Goal: Task Accomplishment & Management: Use online tool/utility

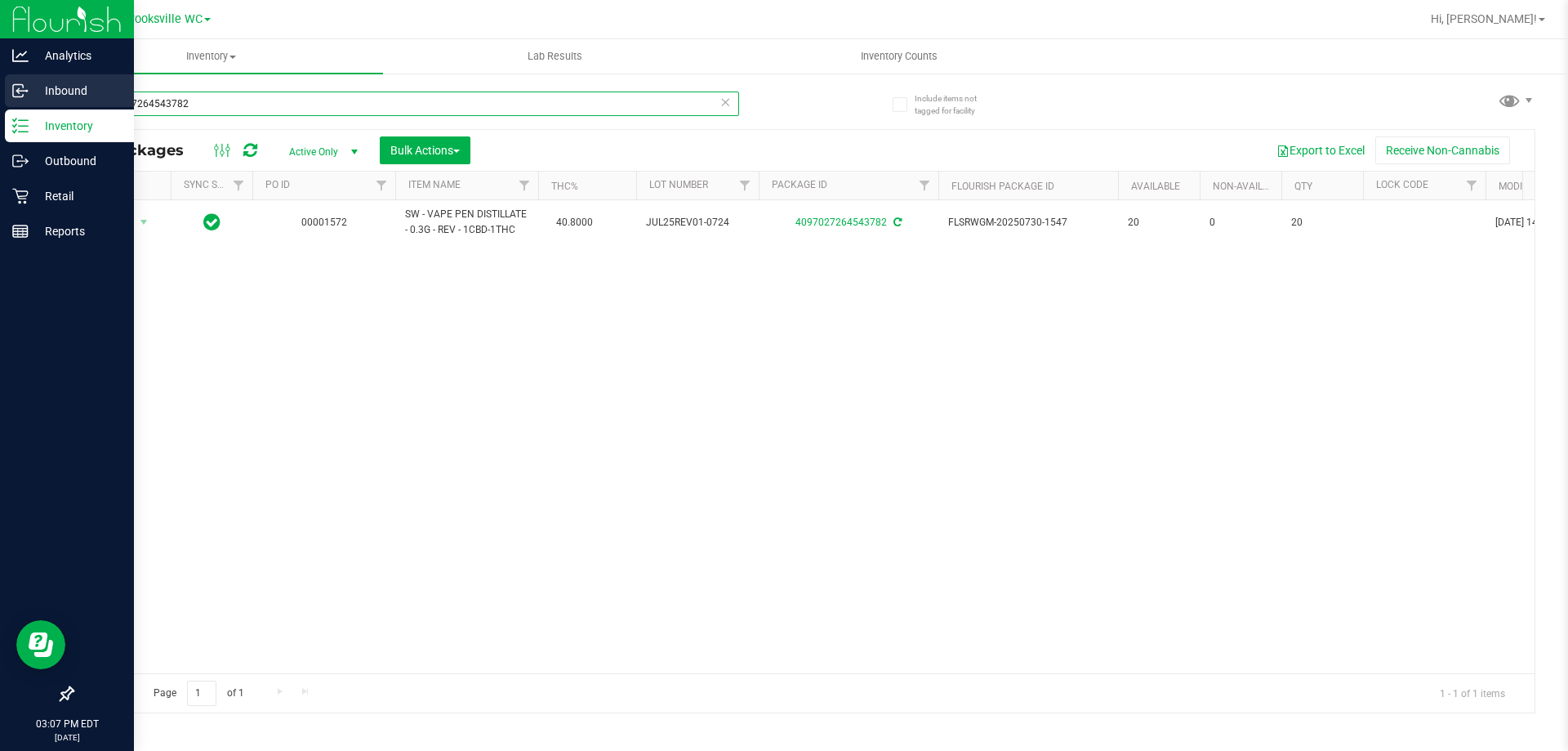
drag, startPoint x: 217, startPoint y: 104, endPoint x: 0, endPoint y: 71, distance: 219.5
click at [0, 87] on div "Analytics Inbound Inventory Outbound Retail Reports 03:07 PM EDT 09/23/2025 09/…" at bounding box center [784, 376] width 1568 height 751
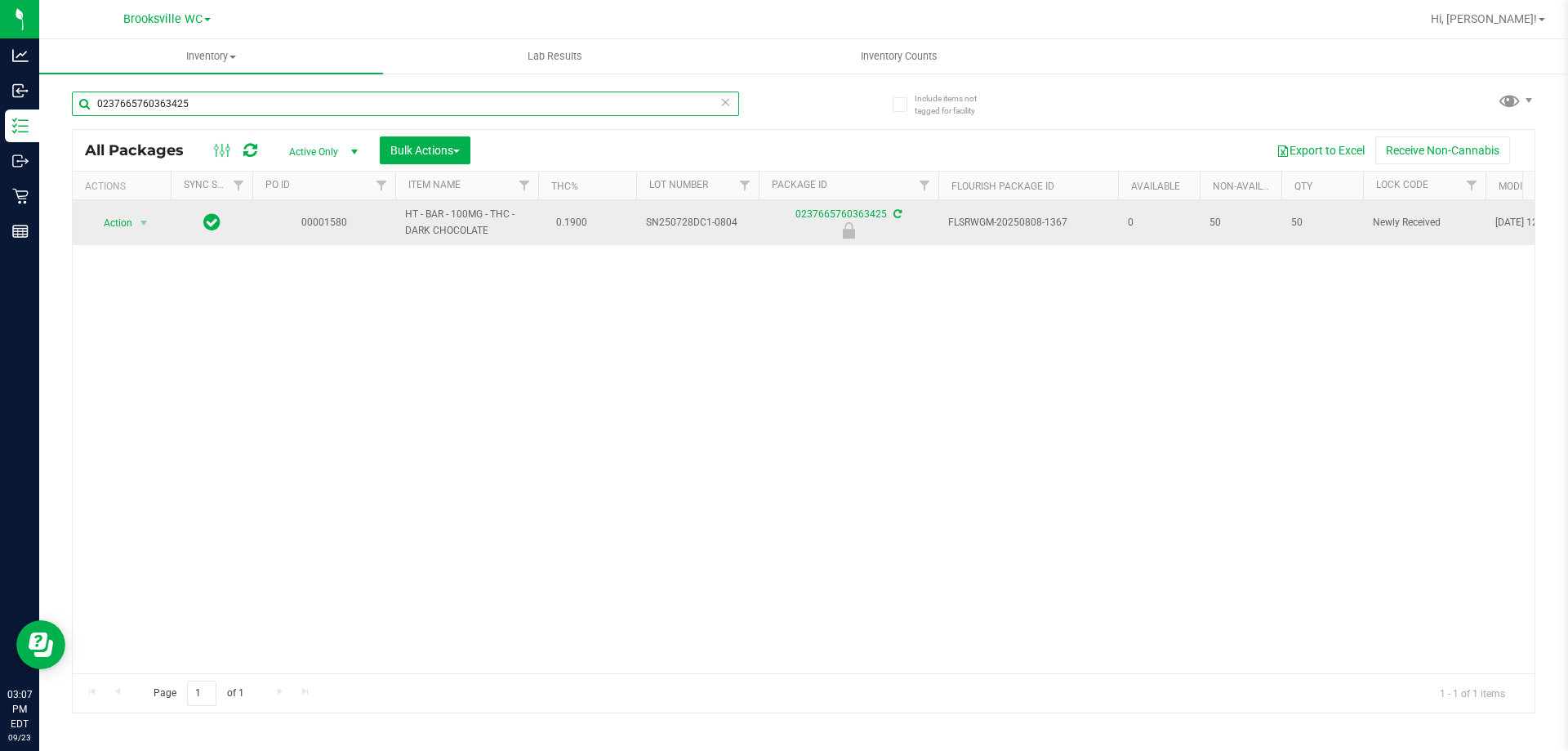
type input "0237665760363425"
click at [117, 205] on td "Action Action Edit attributes Global inventory Locate package Package audit log…" at bounding box center [121, 223] width 98 height 45
click at [115, 221] on span "Action" at bounding box center [111, 223] width 44 height 23
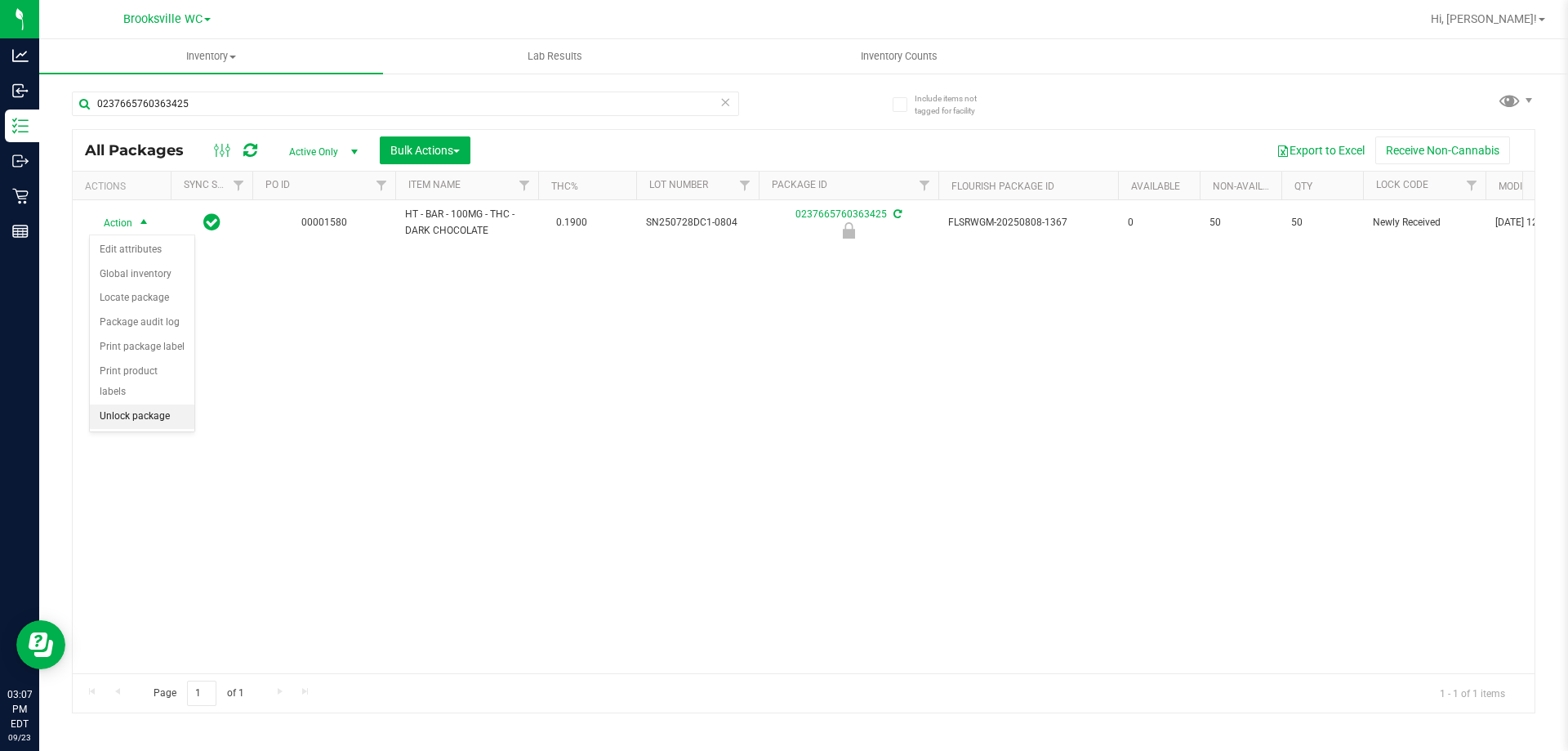
click at [125, 404] on li "Unlock package" at bounding box center [142, 416] width 104 height 25
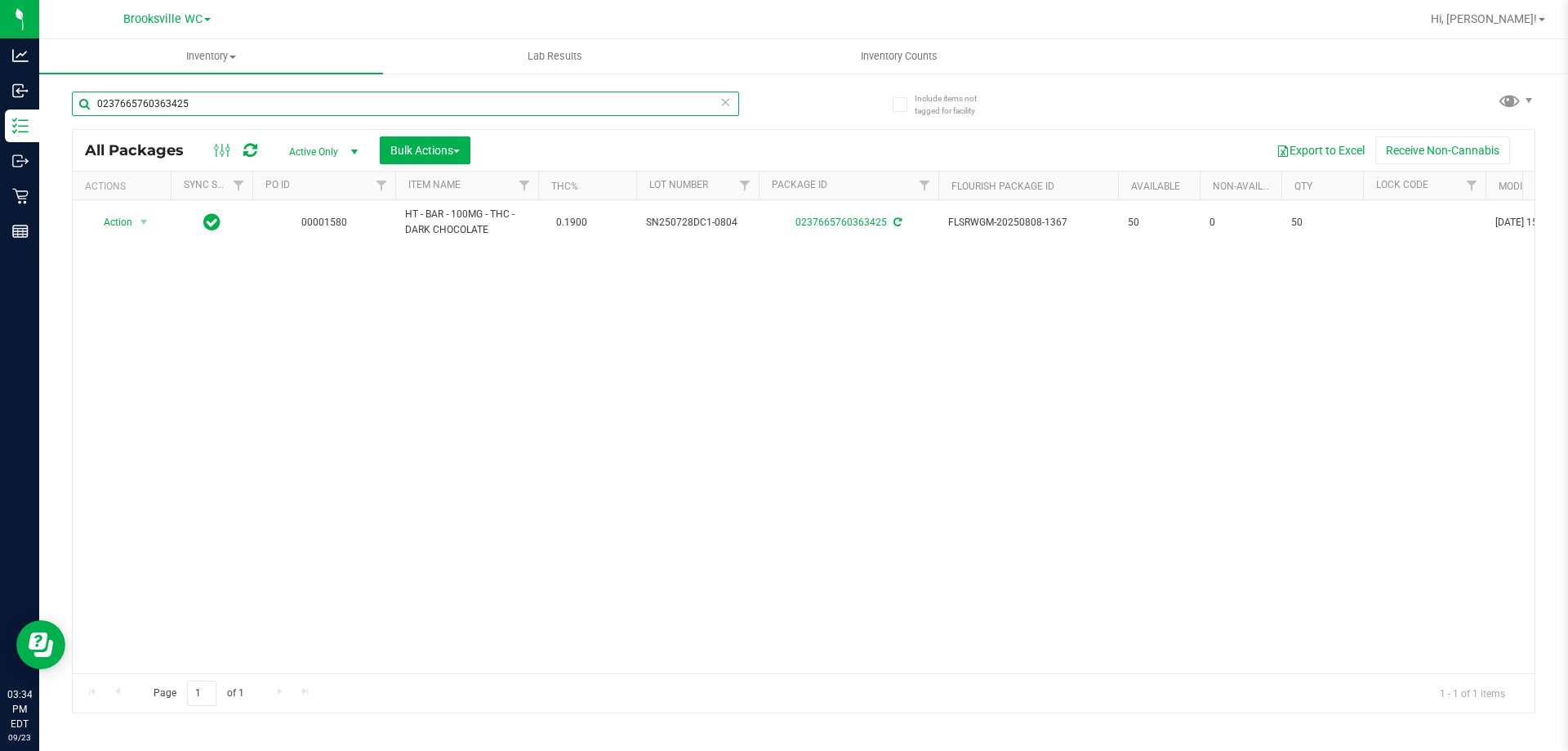
click at [595, 112] on input "0237665760363425" at bounding box center [406, 104] width 668 height 25
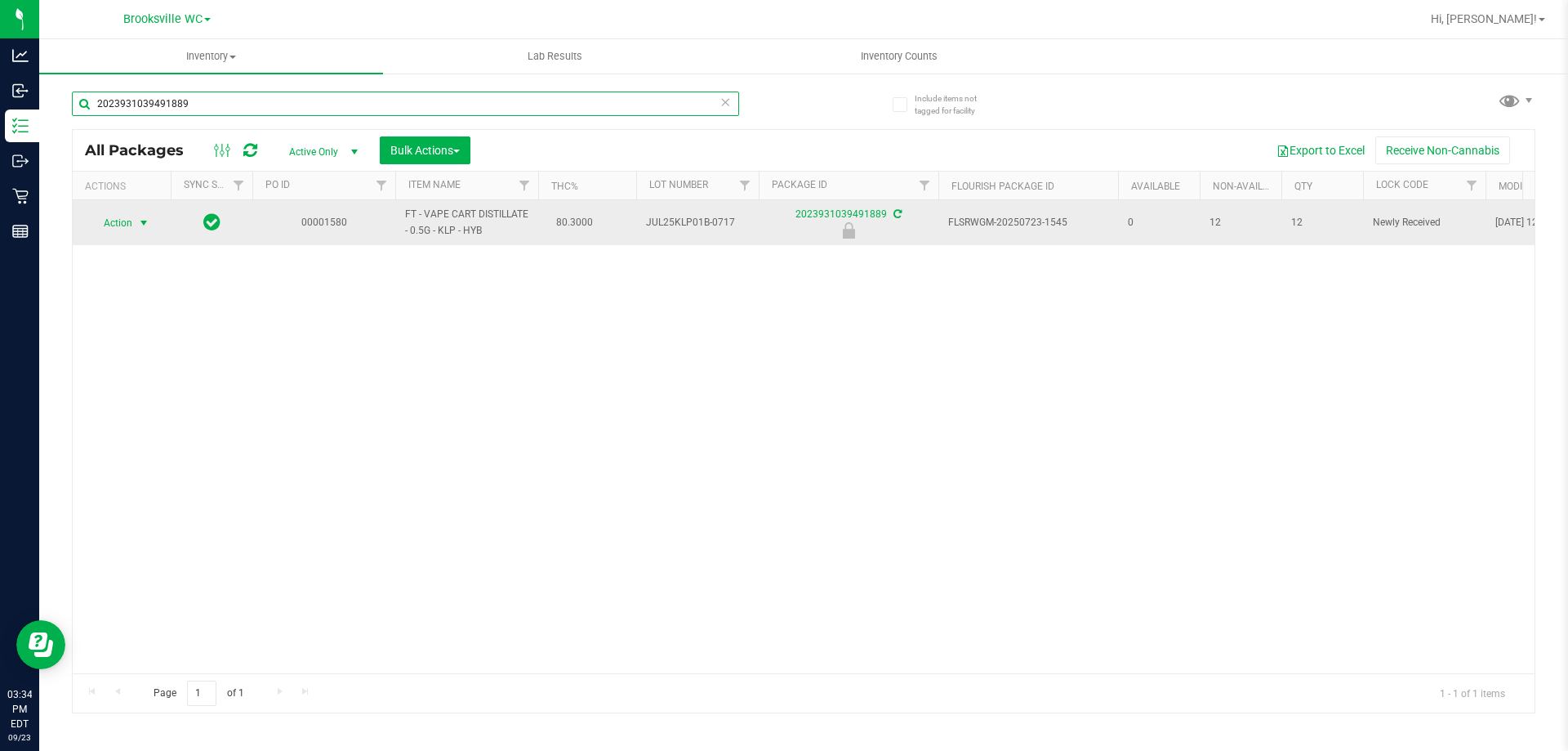
type input "2023931039491889"
click at [121, 222] on span "Action" at bounding box center [111, 223] width 44 height 23
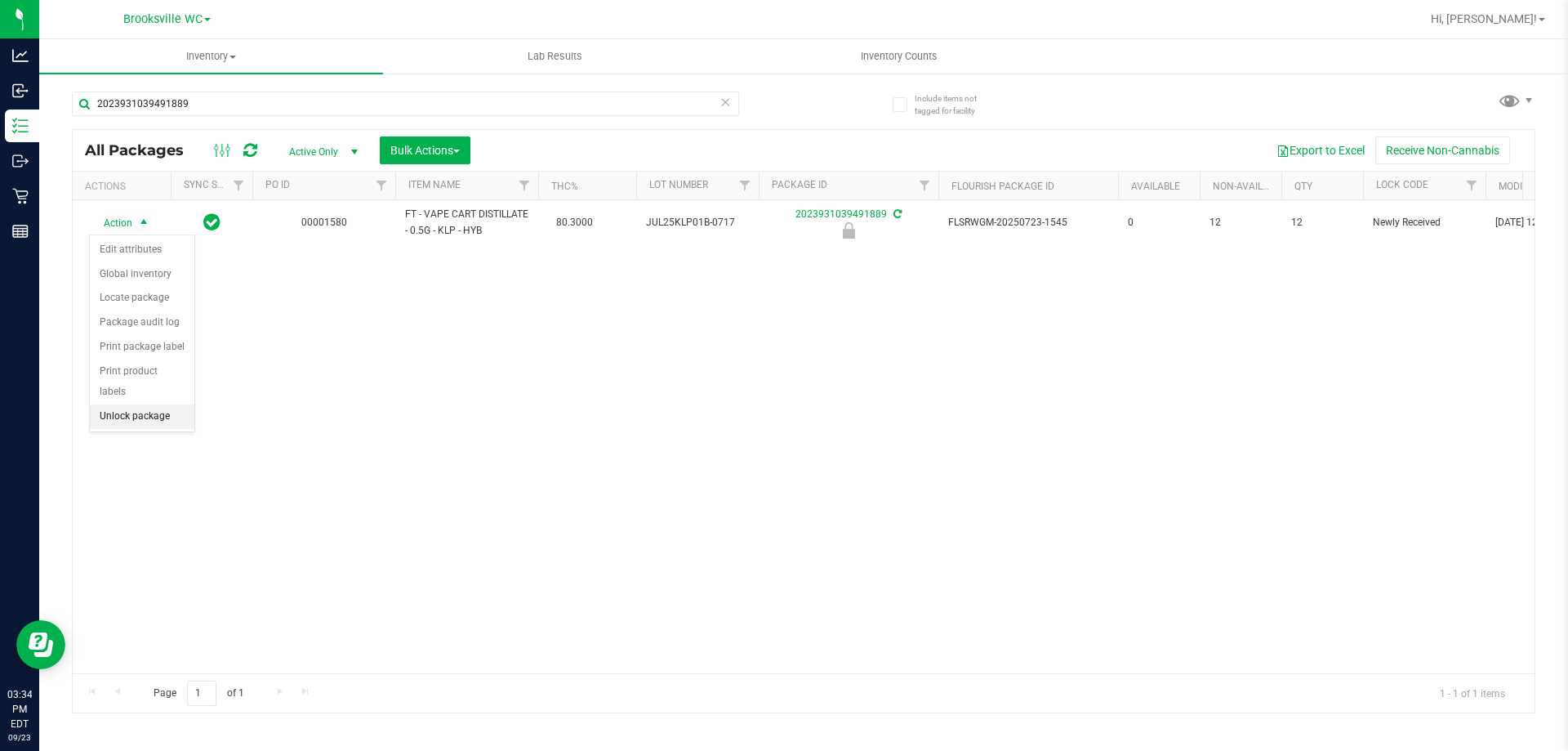
click at [161, 404] on li "Unlock package" at bounding box center [142, 416] width 104 height 25
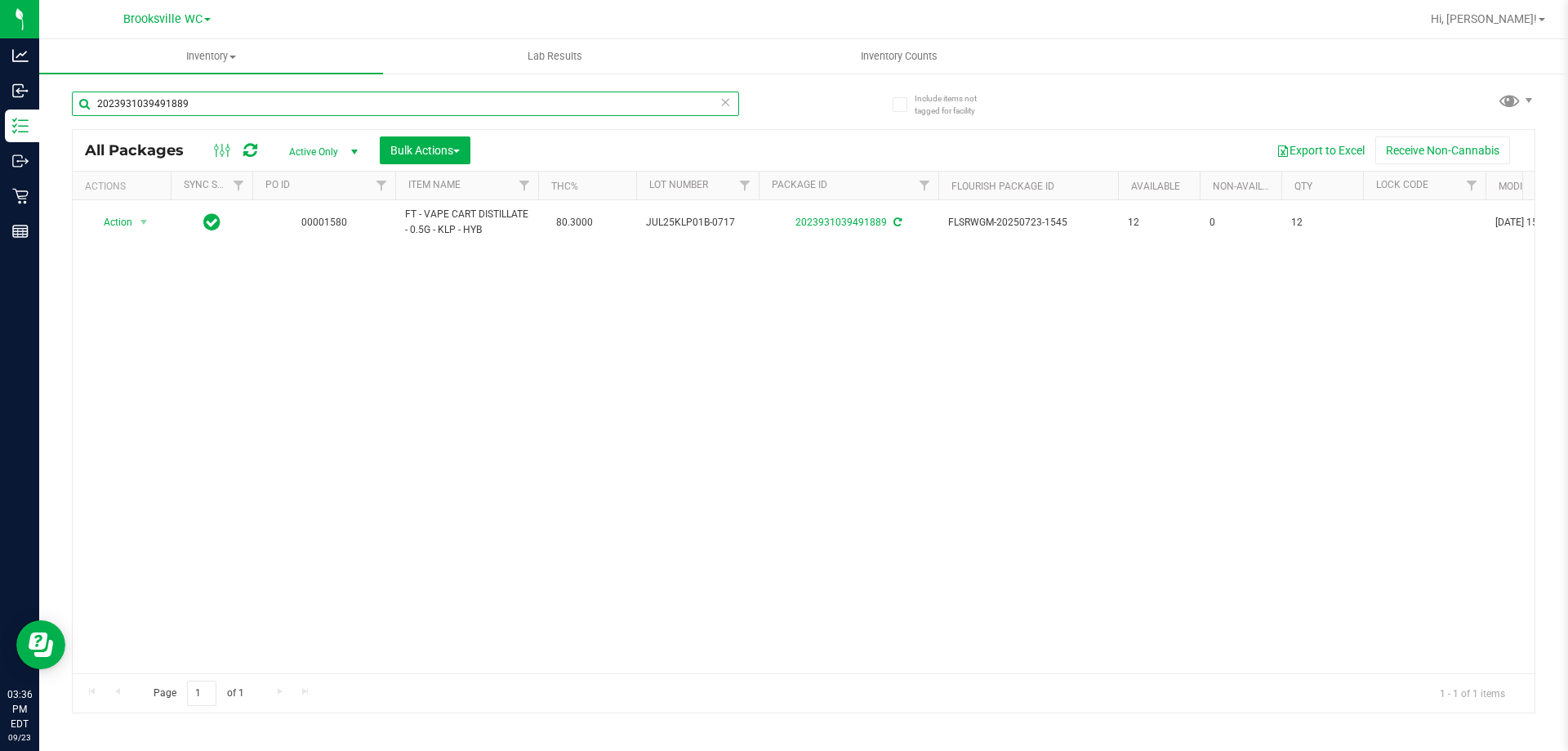
click at [302, 100] on input "2023931039491889" at bounding box center [406, 104] width 668 height 25
type input "7539908847867260"
click at [125, 227] on span "Action" at bounding box center [111, 223] width 44 height 23
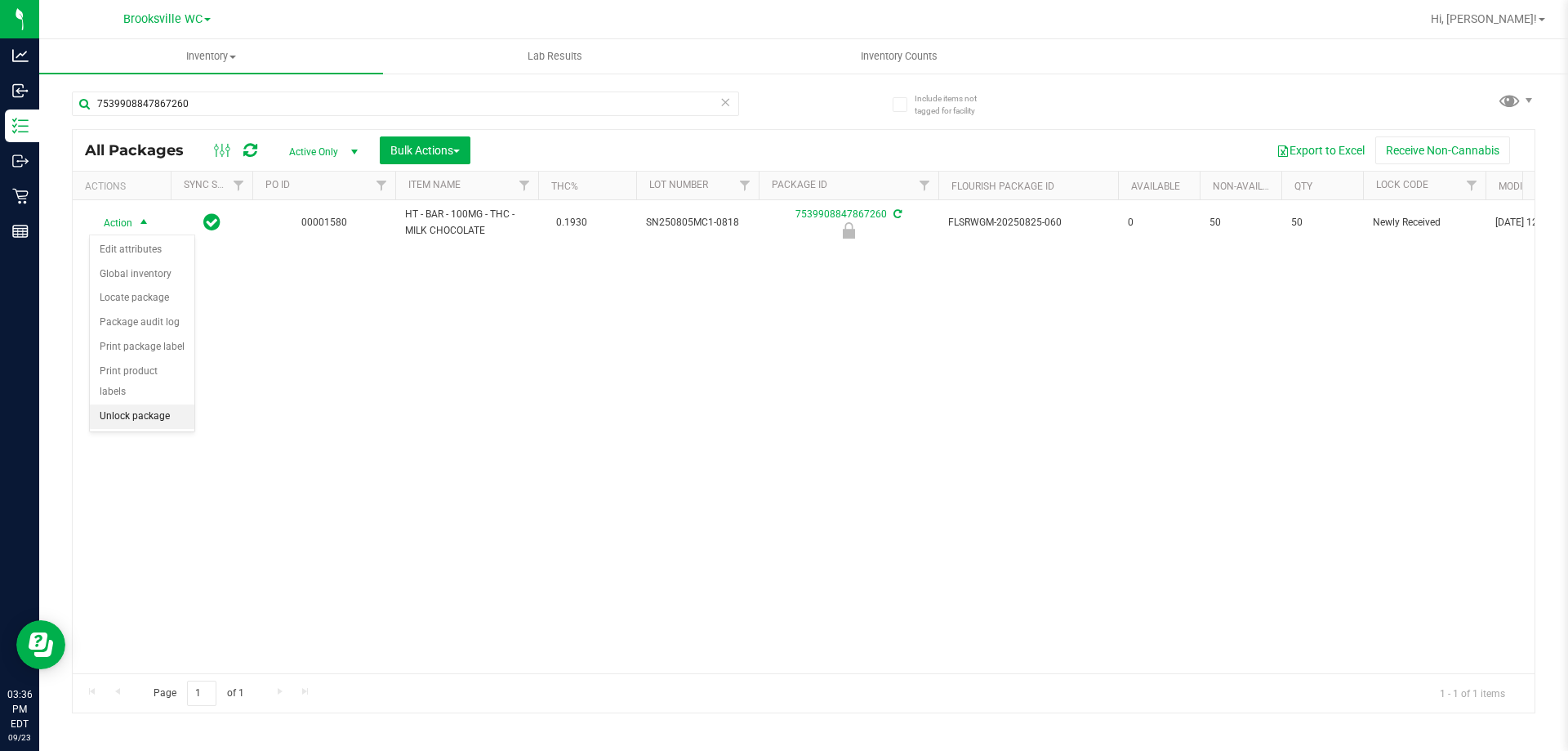
click at [149, 404] on li "Unlock package" at bounding box center [142, 416] width 104 height 25
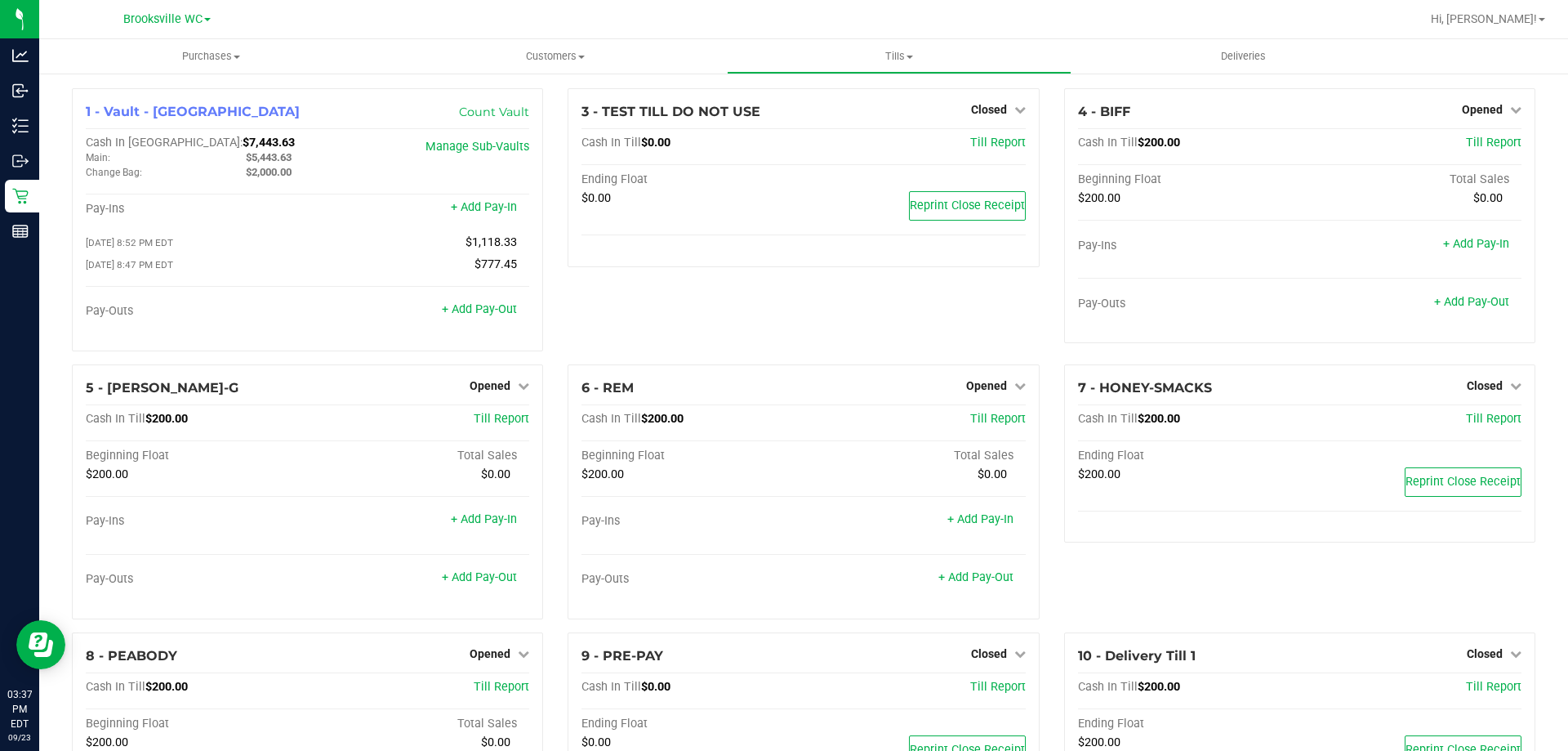
click at [719, 305] on div "3 - TEST TILL DO NOT USE Closed Open Till Cash In Till $0.00 Till Report Ending…" at bounding box center [804, 226] width 496 height 276
